Goal: Task Accomplishment & Management: Manage account settings

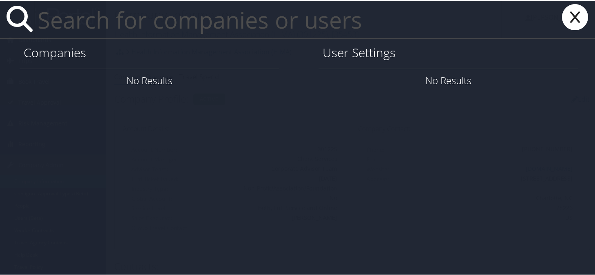
paste input "[PERSON_NAME][EMAIL_ADDRESS][PERSON_NAME][DOMAIN_NAME]"
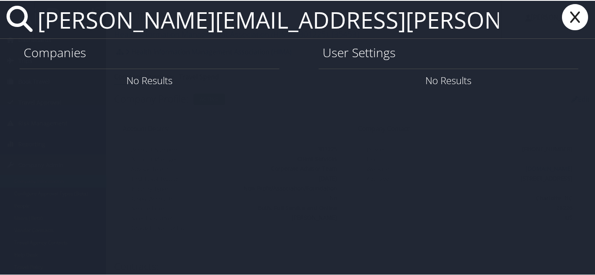
type input "[PERSON_NAME][EMAIL_ADDRESS][PERSON_NAME][DOMAIN_NAME]"
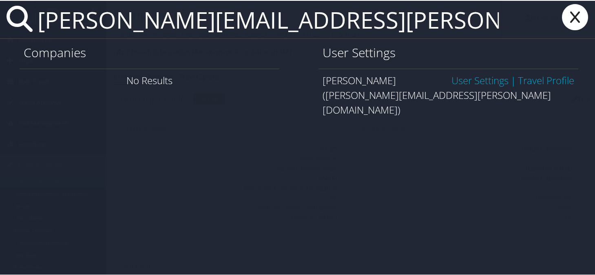
click at [463, 75] on link "User Settings" at bounding box center [480, 79] width 57 height 13
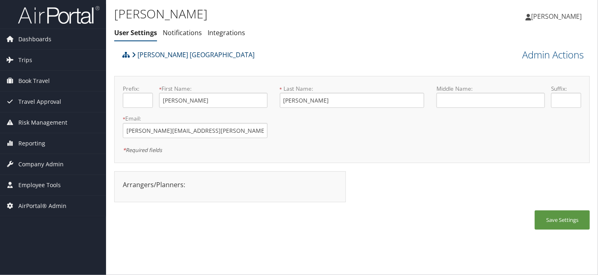
click at [168, 53] on link "[PERSON_NAME] [GEOGRAPHIC_DATA]" at bounding box center [193, 55] width 123 height 16
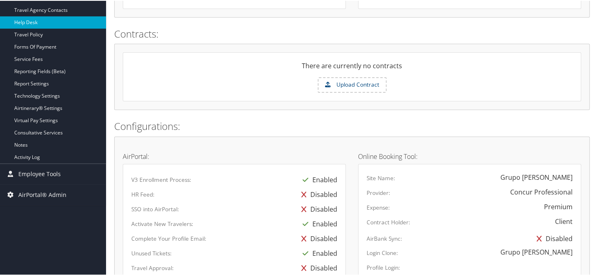
scroll to position [173, 0]
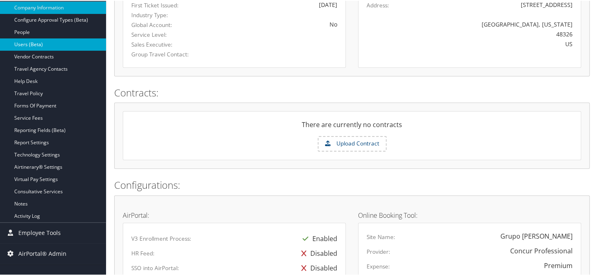
click at [29, 45] on link "Users (Beta)" at bounding box center [53, 44] width 106 height 12
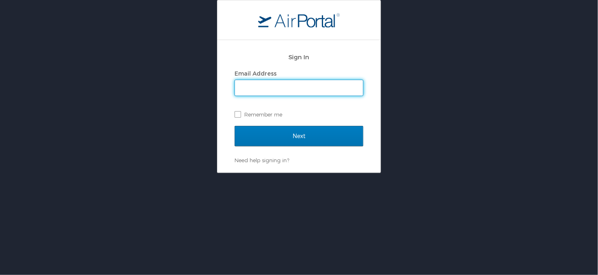
type input "sonya.marmolejo@cbtravel.com"
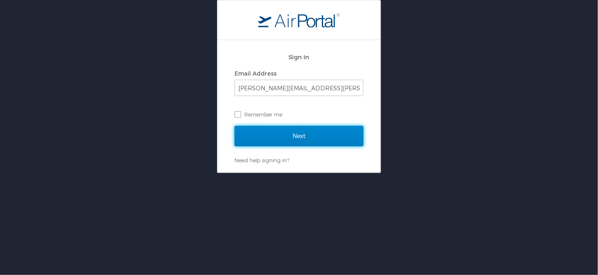
click at [300, 132] on input "Next" at bounding box center [299, 136] width 129 height 20
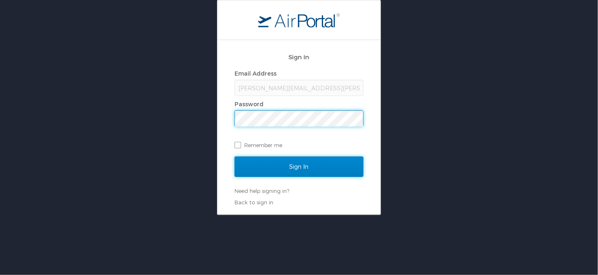
click at [299, 162] on input "Sign In" at bounding box center [299, 166] width 129 height 20
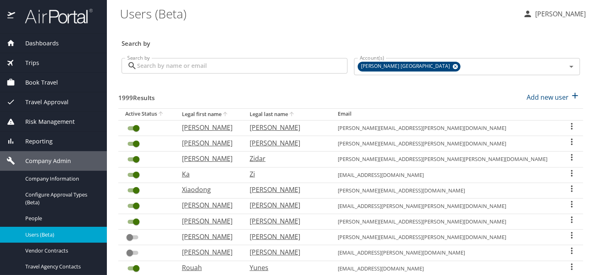
click at [173, 62] on input "Search by" at bounding box center [242, 66] width 211 height 16
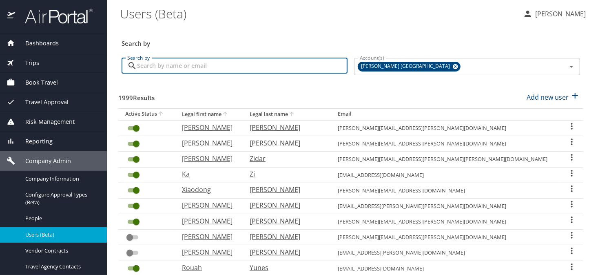
paste input "833776"
click at [167, 68] on input "833776" at bounding box center [242, 66] width 211 height 16
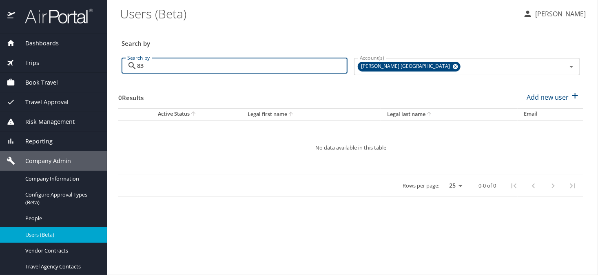
type input "8"
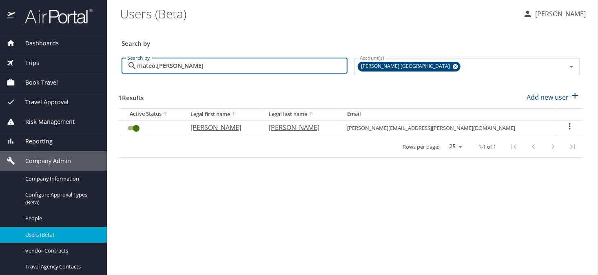
type input "mateo.gonzalez"
click at [567, 126] on icon "User Search Table" at bounding box center [570, 126] width 10 height 10
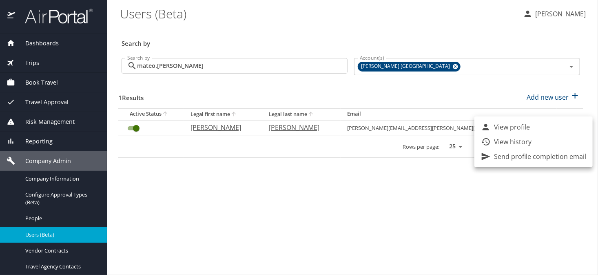
click at [520, 141] on p "View history" at bounding box center [513, 142] width 38 height 10
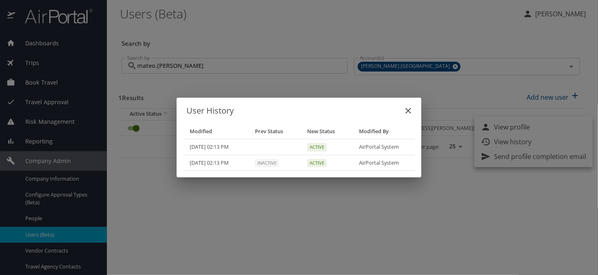
click at [411, 112] on icon "close" at bounding box center [409, 111] width 10 height 10
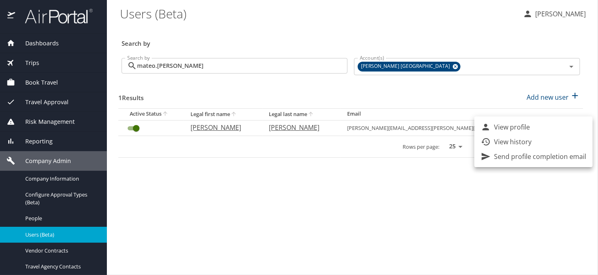
click at [51, 181] on div at bounding box center [299, 137] width 598 height 275
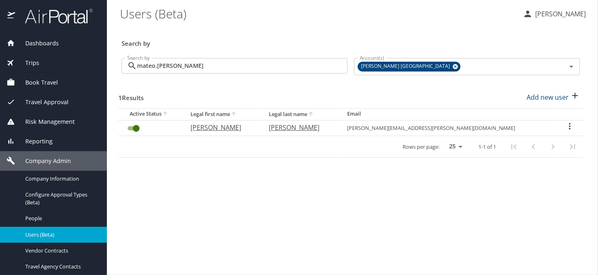
click at [42, 182] on span "Company Information" at bounding box center [61, 179] width 72 height 8
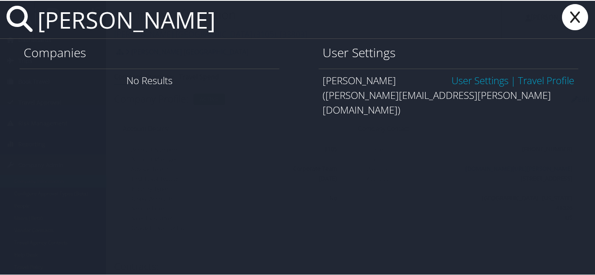
type input "mateo.gonzalez@an"
click at [474, 77] on link "User Settings" at bounding box center [480, 79] width 57 height 13
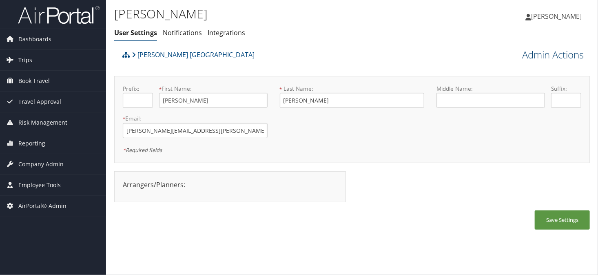
drag, startPoint x: 533, startPoint y: 57, endPoint x: 542, endPoint y: 75, distance: 20.4
click at [534, 57] on link "Admin Actions" at bounding box center [553, 55] width 62 height 14
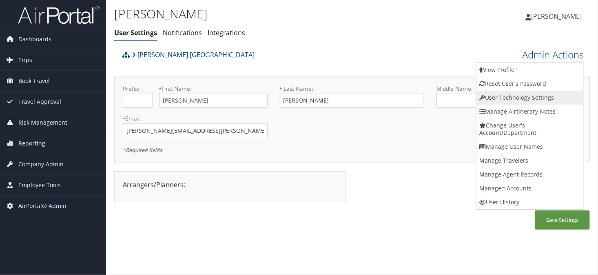
click at [502, 99] on link "User Technology Settings" at bounding box center [530, 98] width 107 height 14
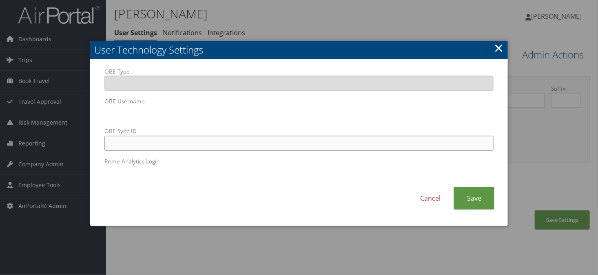
paste input "[PERSON_NAME][EMAIL_ADDRESS][DOMAIN_NAME]"
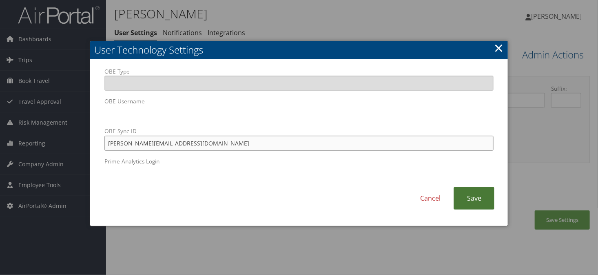
type input "[PERSON_NAME][EMAIL_ADDRESS][DOMAIN_NAME]"
click at [471, 204] on link "Save" at bounding box center [474, 198] width 41 height 22
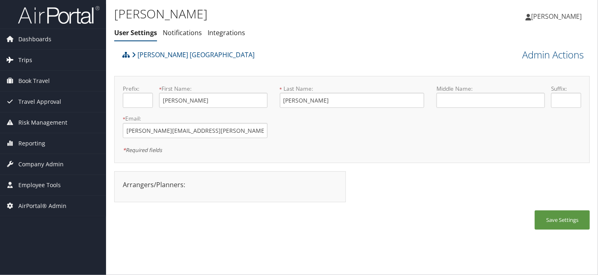
click at [29, 58] on span "Trips" at bounding box center [25, 60] width 14 height 20
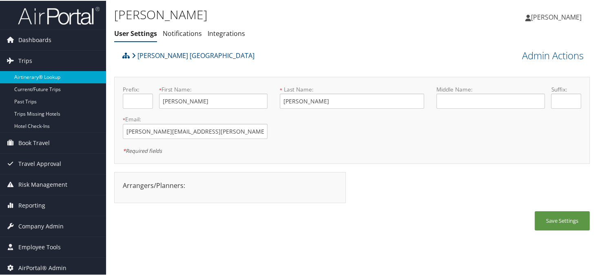
click at [44, 75] on link "Airtinerary® Lookup" at bounding box center [53, 76] width 106 height 12
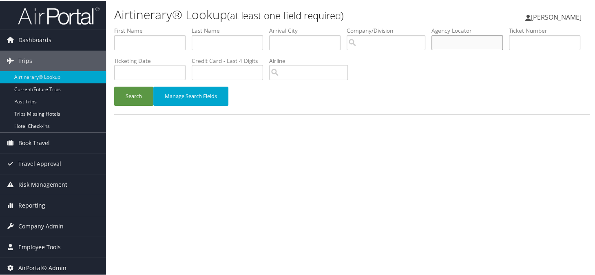
click at [465, 43] on input "text" at bounding box center [467, 41] width 71 height 15
type input "-"
click at [114, 86] on button "Search" at bounding box center [133, 95] width 39 height 19
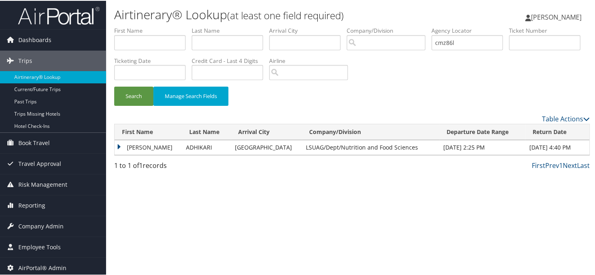
click at [118, 148] on td "[PERSON_NAME]" at bounding box center [148, 146] width 67 height 15
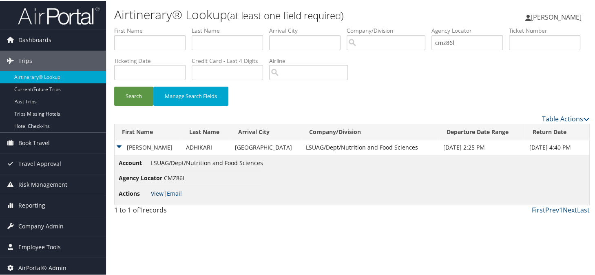
click at [153, 189] on link "View" at bounding box center [157, 193] width 13 height 8
drag, startPoint x: 464, startPoint y: 44, endPoint x: 457, endPoint y: 46, distance: 8.0
click at [457, 46] on input "cmz86l" at bounding box center [467, 41] width 71 height 15
type input "c"
type input "cmx39m"
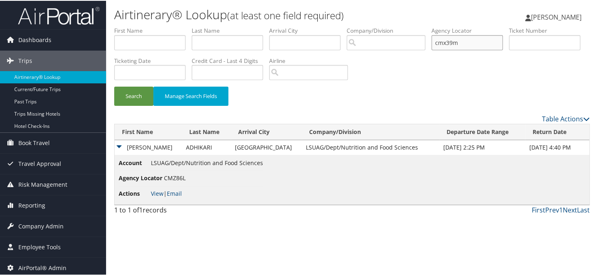
click at [114, 86] on button "Search" at bounding box center [133, 95] width 39 height 19
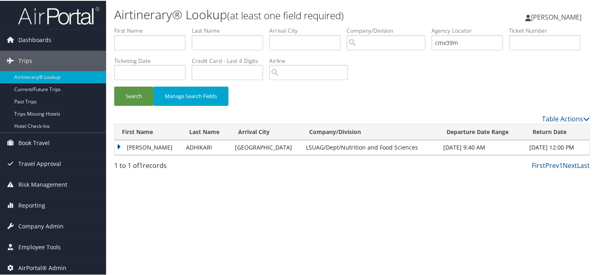
click at [115, 144] on td "ACHYUT" at bounding box center [148, 146] width 67 height 15
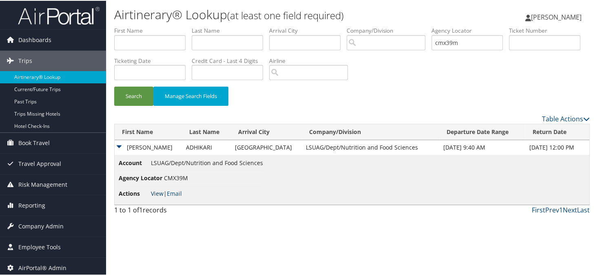
click at [157, 193] on link "View" at bounding box center [157, 193] width 13 height 8
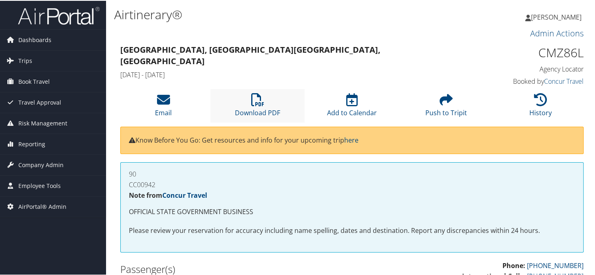
click at [259, 105] on li "Download PDF" at bounding box center [258, 104] width 94 height 33
click at [542, 95] on icon at bounding box center [540, 98] width 13 height 13
click at [264, 105] on li "Download PDF" at bounding box center [258, 104] width 94 height 33
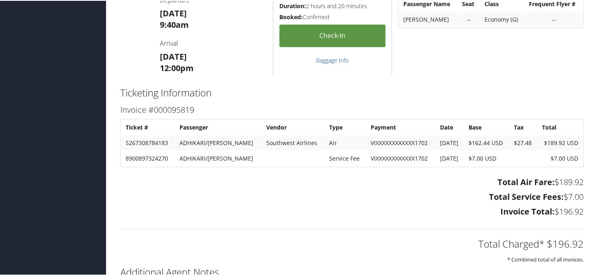
scroll to position [367, 0]
